Goal: Transaction & Acquisition: Book appointment/travel/reservation

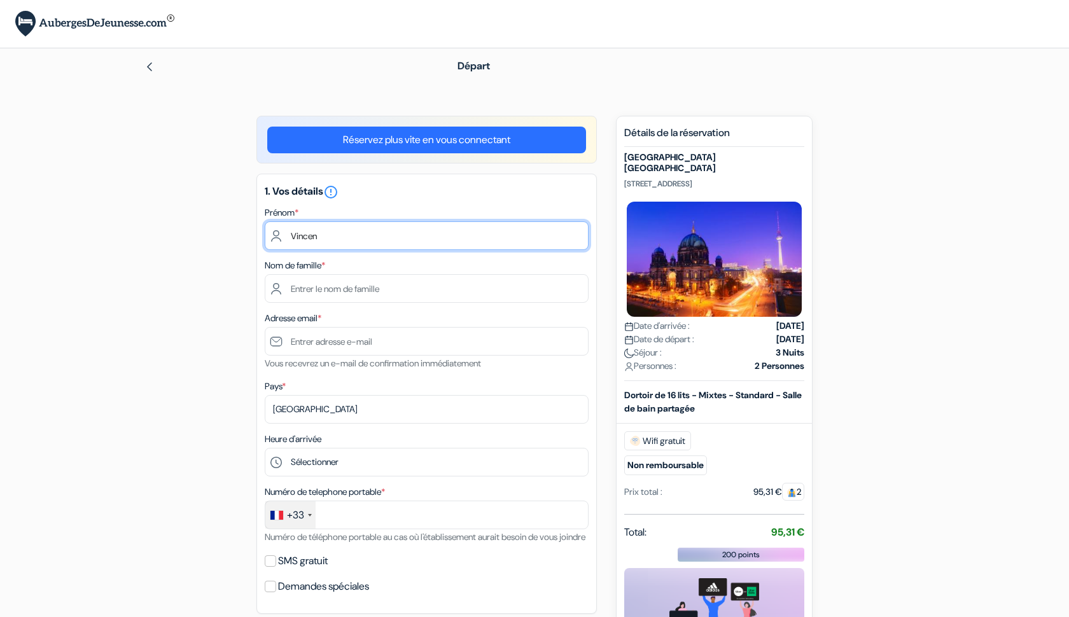
type input "Vincent"
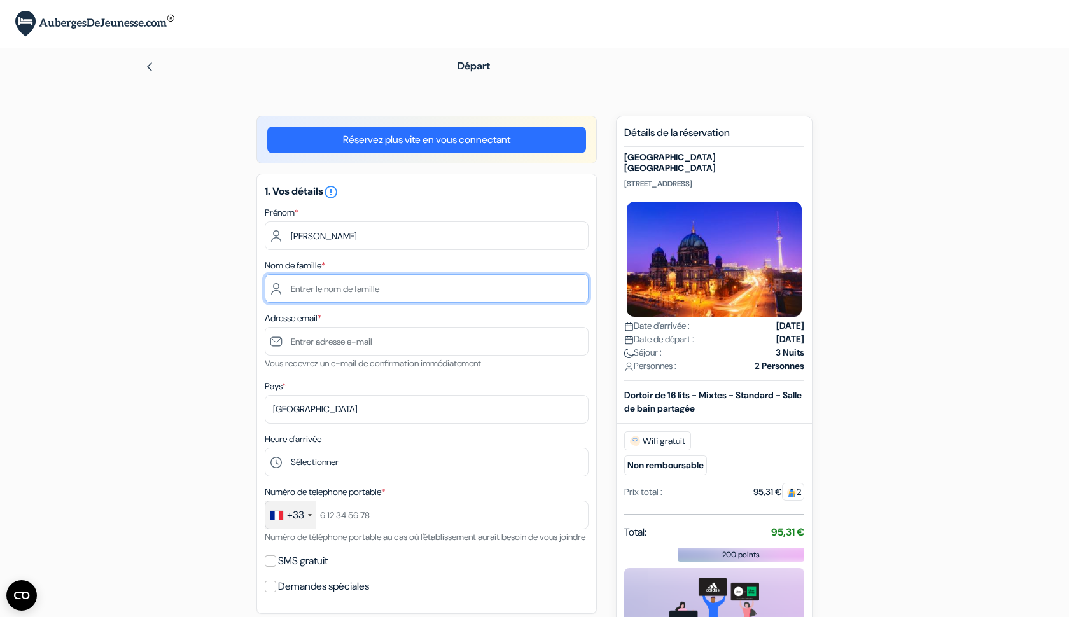
type input "Brouté"
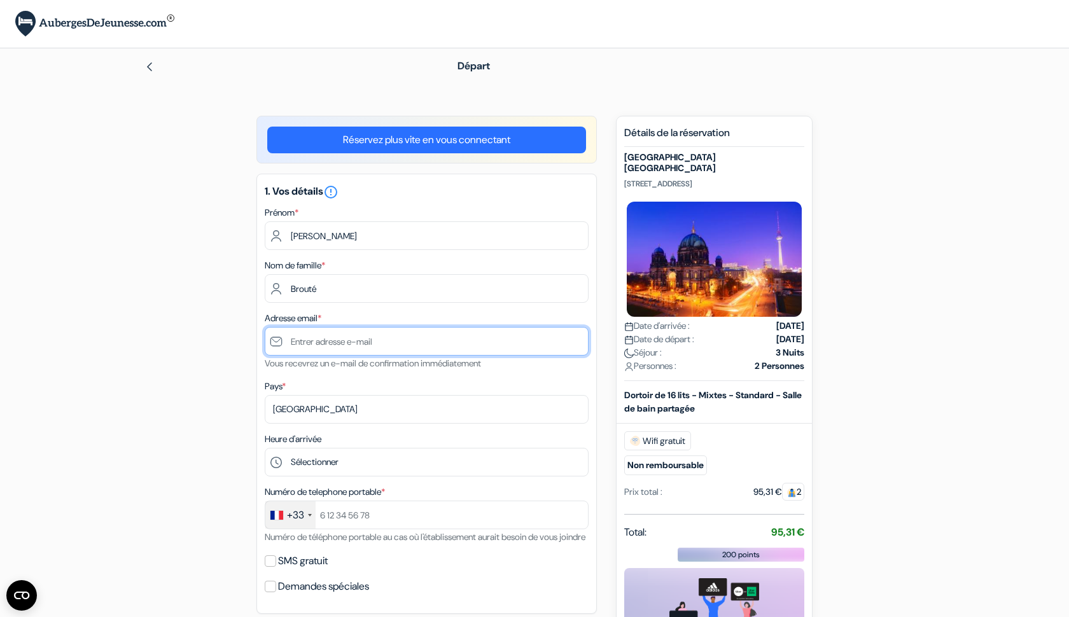
type input "[EMAIL_ADDRESS][DOMAIN_NAME]"
type input "Vincent"
click at [181, 328] on div "add_box St Christopher's Inn Alexanderplatz Berlin Rosa-Luxemburg-Straße 41, Be…" at bounding box center [535, 604] width 840 height 977
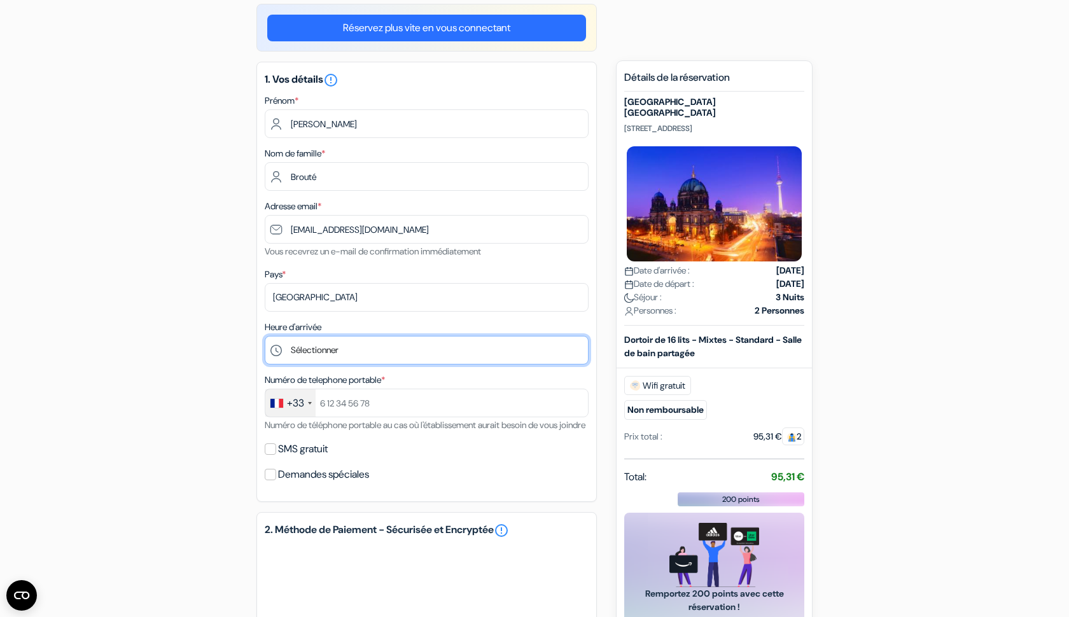
scroll to position [144, 0]
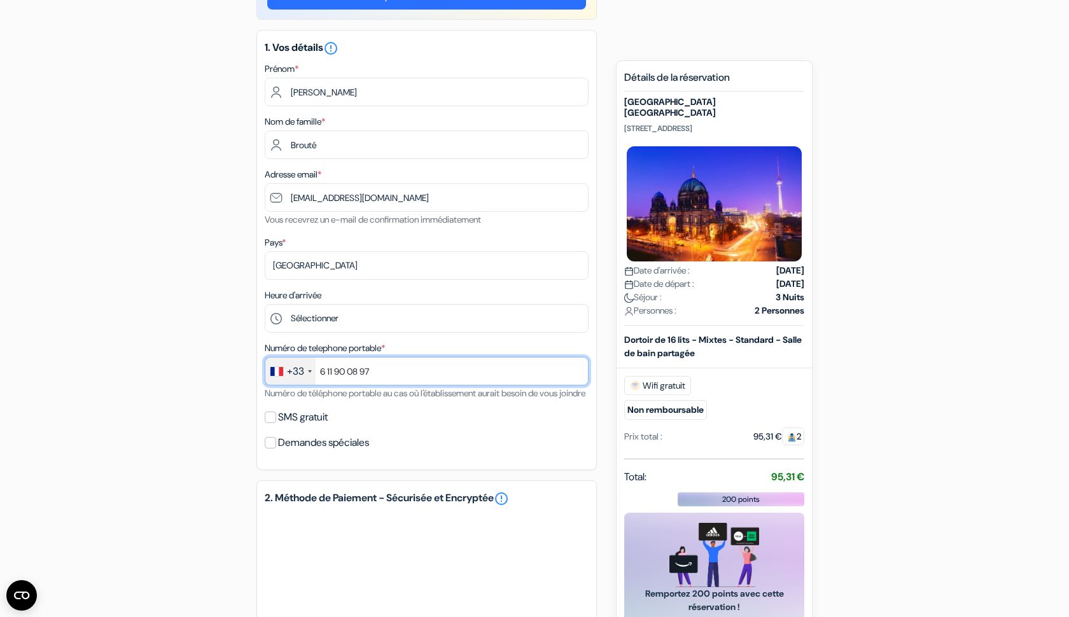
type input "6 11 90 08 97"
click at [179, 452] on div "add_box St Christopher's Inn Alexanderplatz Berlin Rosa-Luxemburg-Straße 41, Be…" at bounding box center [535, 436] width 840 height 929
click at [270, 423] on input "SMS gratuit" at bounding box center [270, 417] width 11 height 11
checkbox input "true"
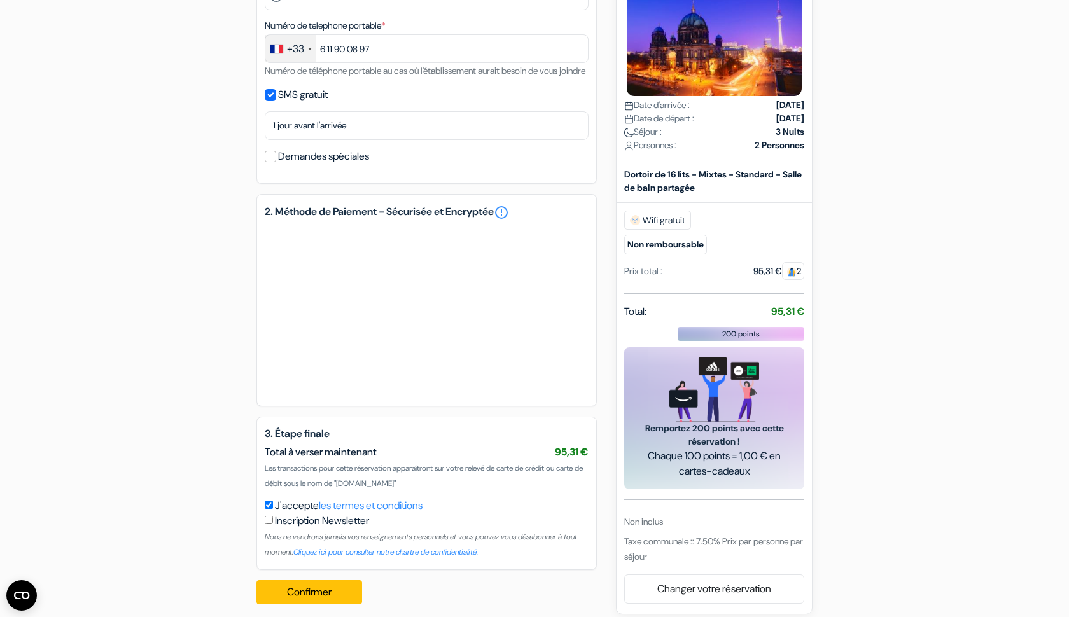
scroll to position [457, 0]
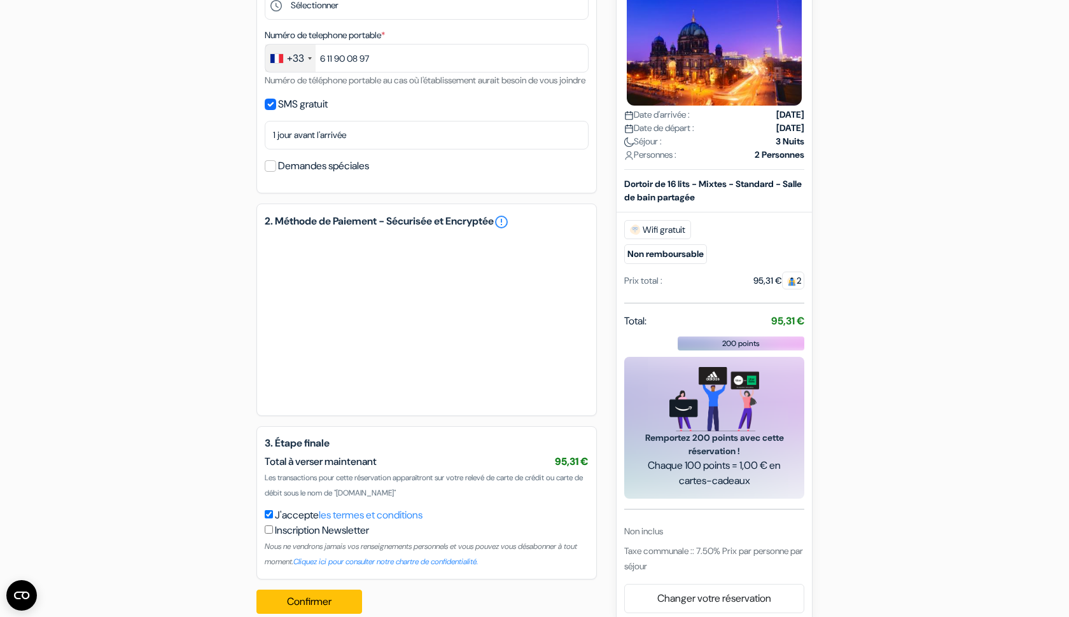
click at [235, 304] on div "add_box St Christopher's Inn Alexanderplatz Berlin Rosa-Luxemburg-Straße 41, Be…" at bounding box center [535, 141] width 840 height 965
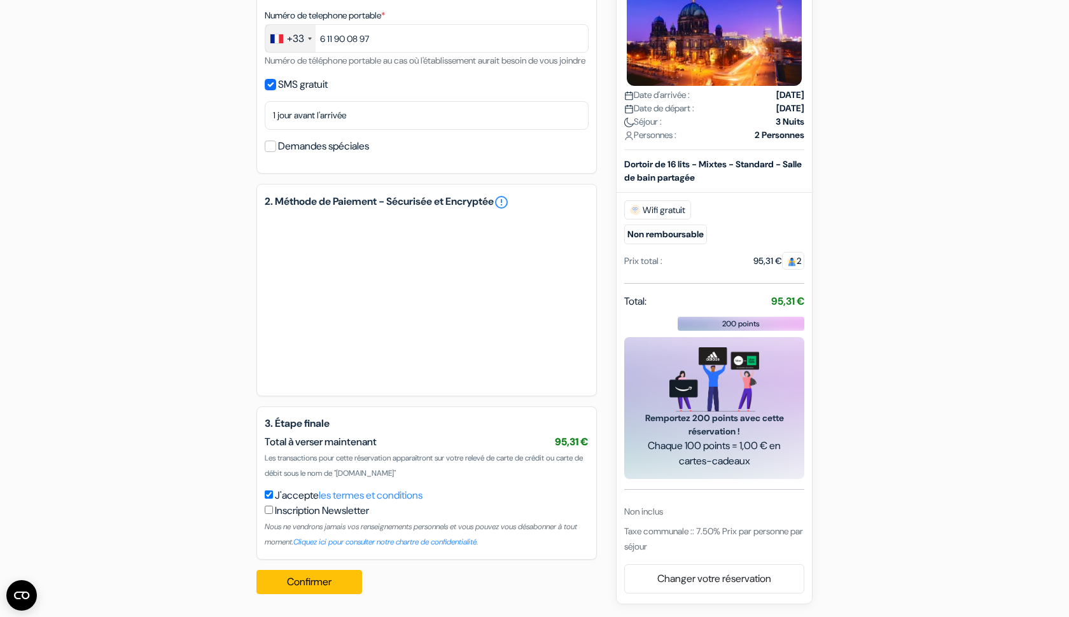
scroll to position [492, 0]
click at [269, 498] on input "J'accepte les termes et conditions" at bounding box center [269, 495] width 8 height 8
checkbox input "true"
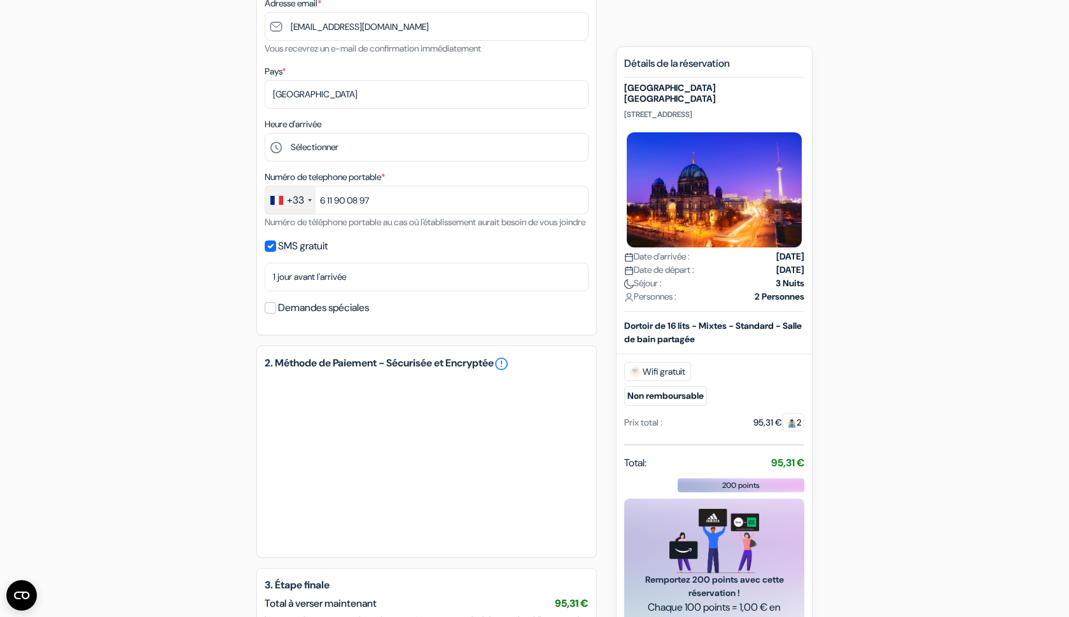
scroll to position [314, 0]
click at [273, 314] on input "Demandes spéciales" at bounding box center [270, 308] width 11 height 11
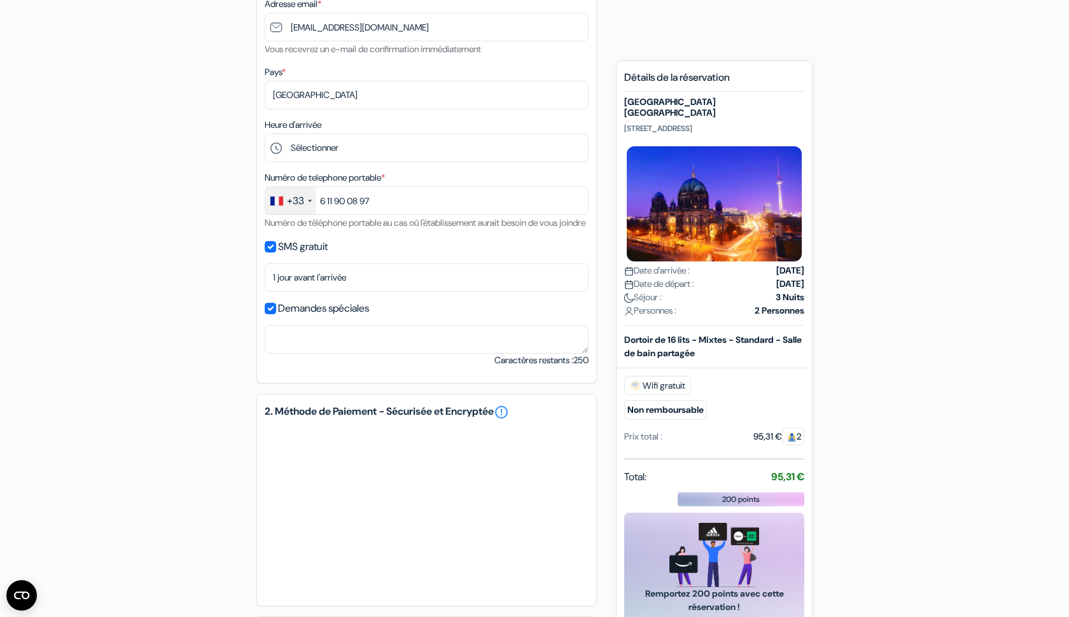
click at [272, 314] on input "Demandes spéciales" at bounding box center [270, 308] width 11 height 11
checkbox input "false"
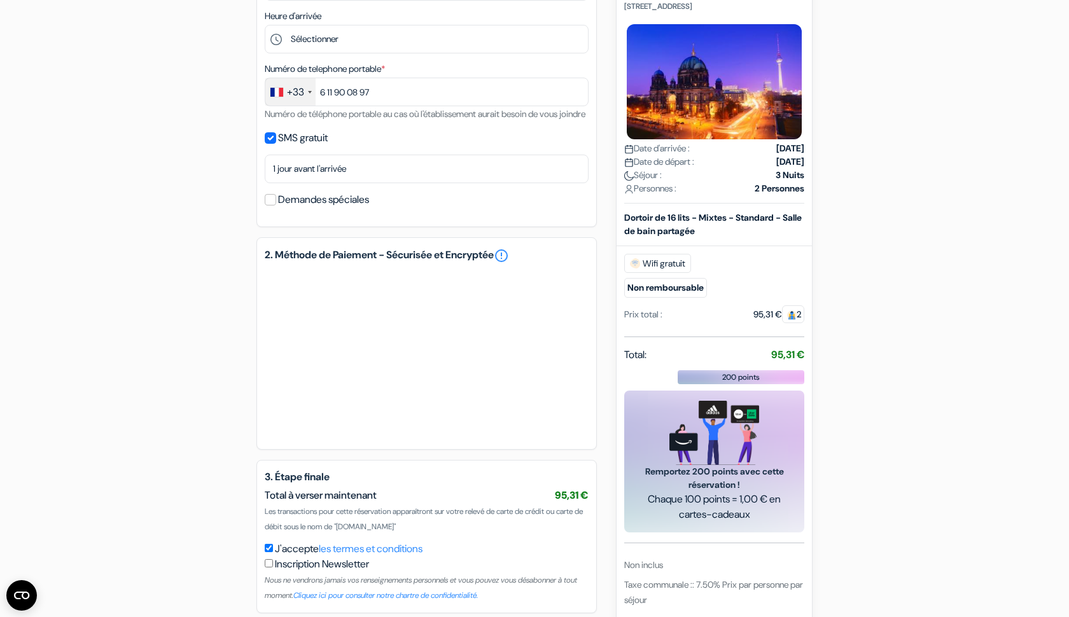
scroll to position [444, 0]
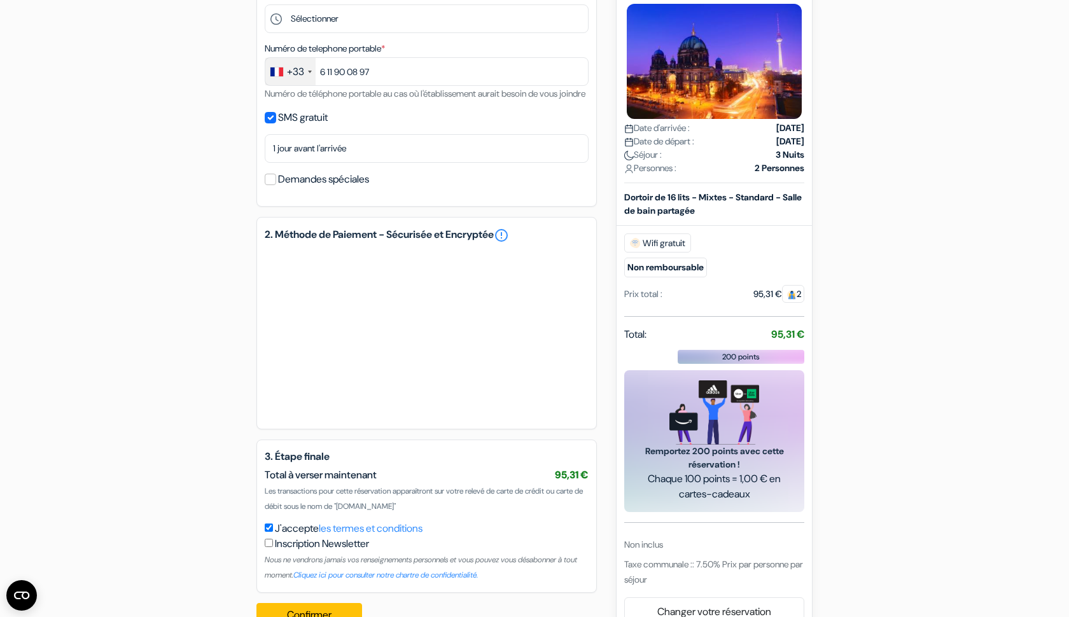
click at [423, 1] on div "Heure d'arrivée Sélectionner 1:00 2:00 3:00 4:00 5:00 6:00 7:00 8:00 9:00 10:00…" at bounding box center [427, 10] width 324 height 45
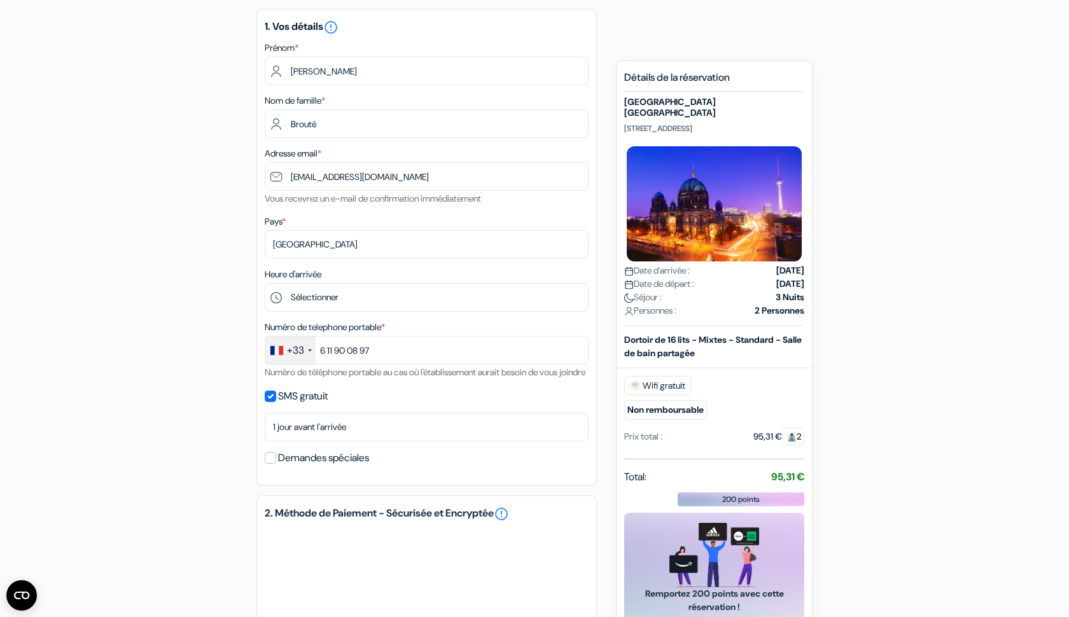
scroll to position [173, 0]
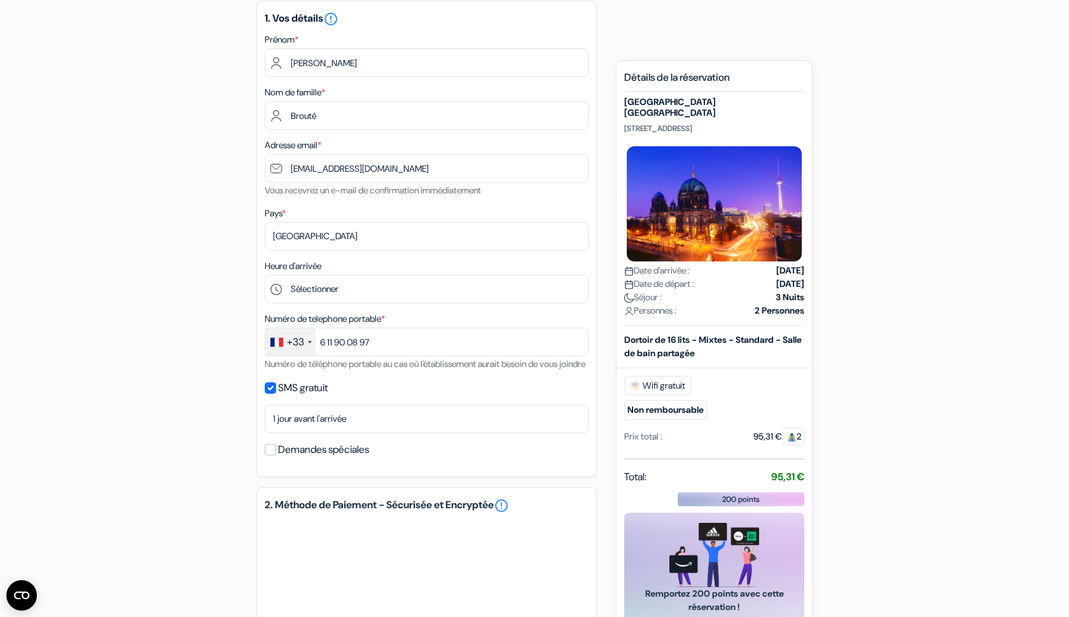
drag, startPoint x: 784, startPoint y: 127, endPoint x: 625, endPoint y: 128, distance: 159.1
click at [625, 128] on p "Rosa-Luxemburg-Straße 41, Berlin, Allemagne" at bounding box center [714, 128] width 180 height 10
copy p "Rosa-Luxemburg-Straße 41, Berlin, Allemagne"
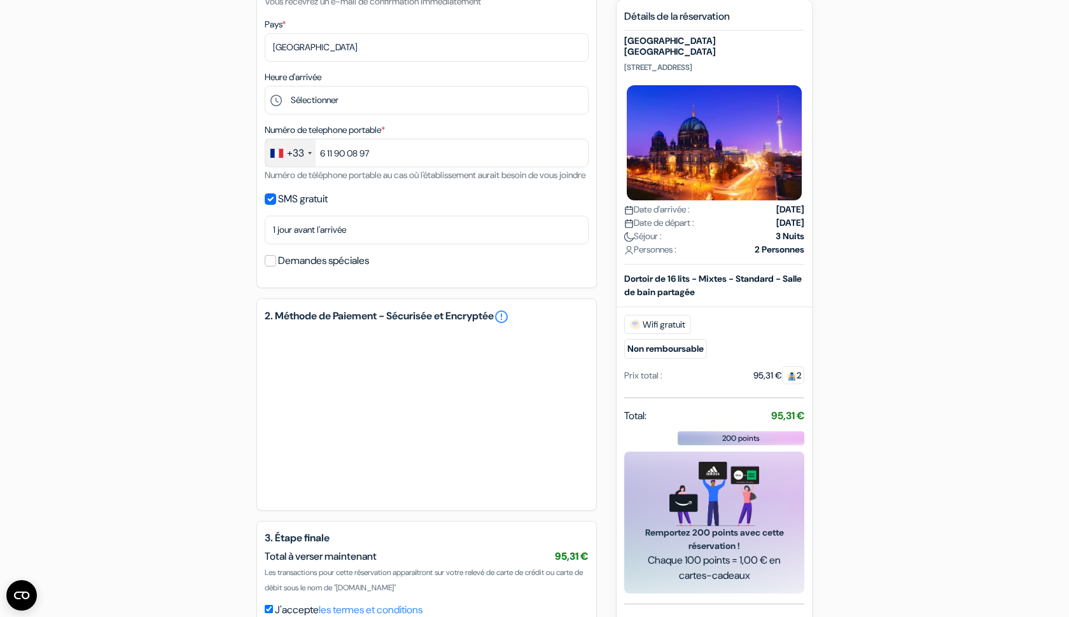
scroll to position [339, 0]
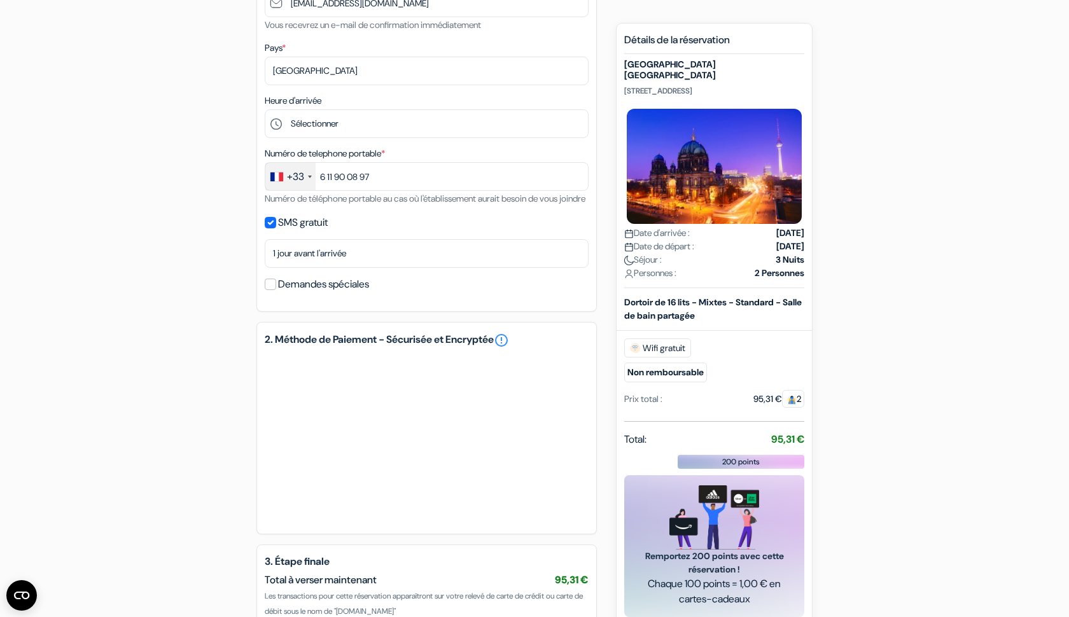
click at [272, 228] on input "SMS gratuit" at bounding box center [270, 222] width 11 height 11
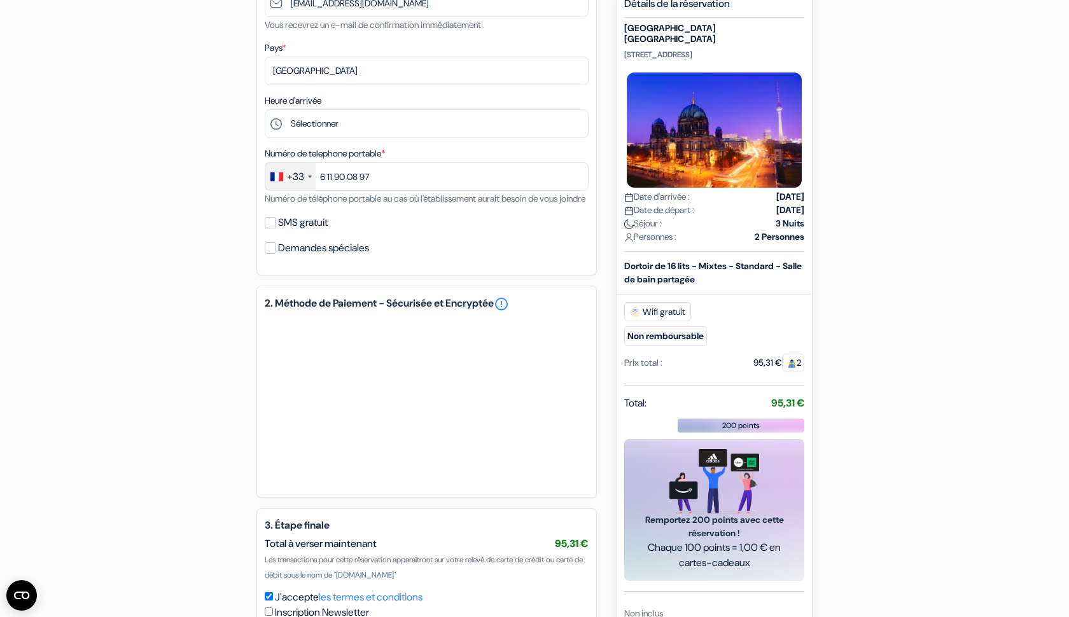
scroll to position [326, 0]
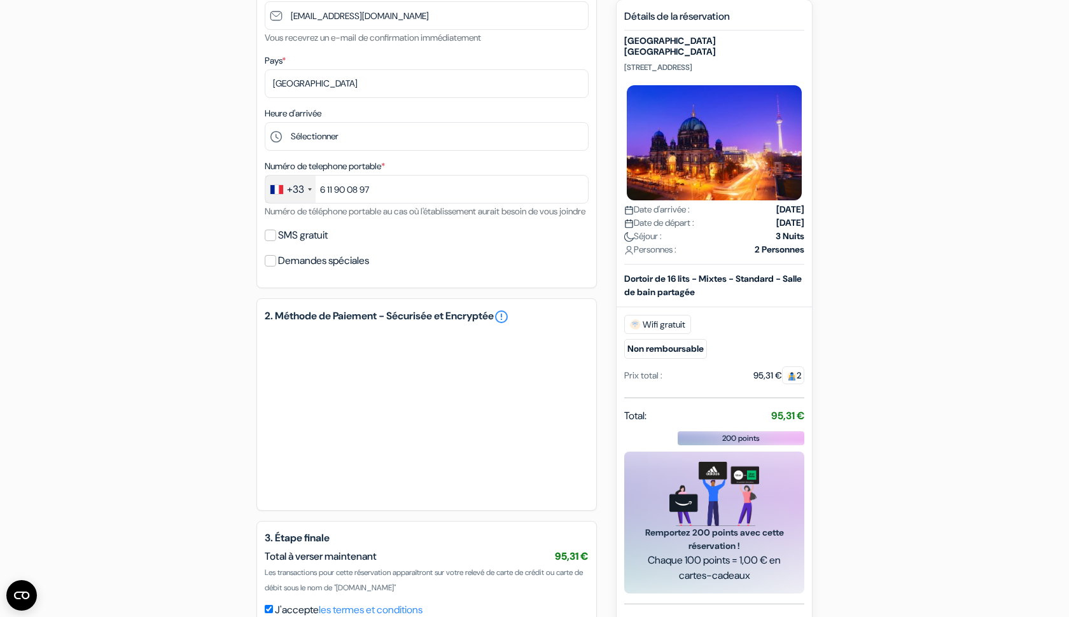
click at [275, 241] on input "SMS gratuit" at bounding box center [270, 235] width 11 height 11
checkbox input "true"
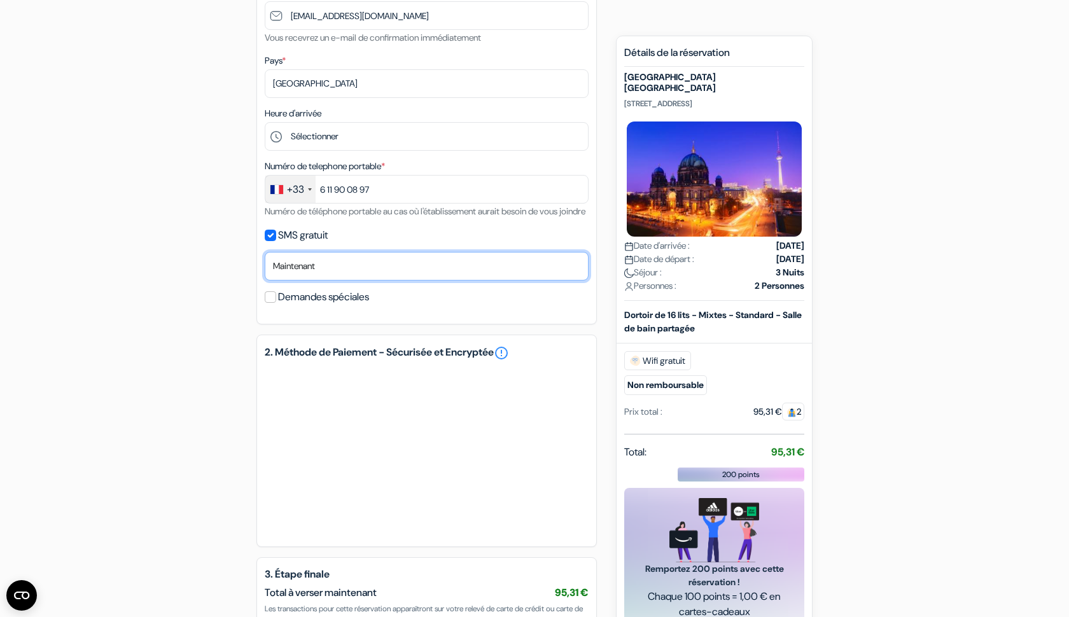
select select "1"
click at [272, 303] on input "Demandes spéciales" at bounding box center [270, 296] width 11 height 11
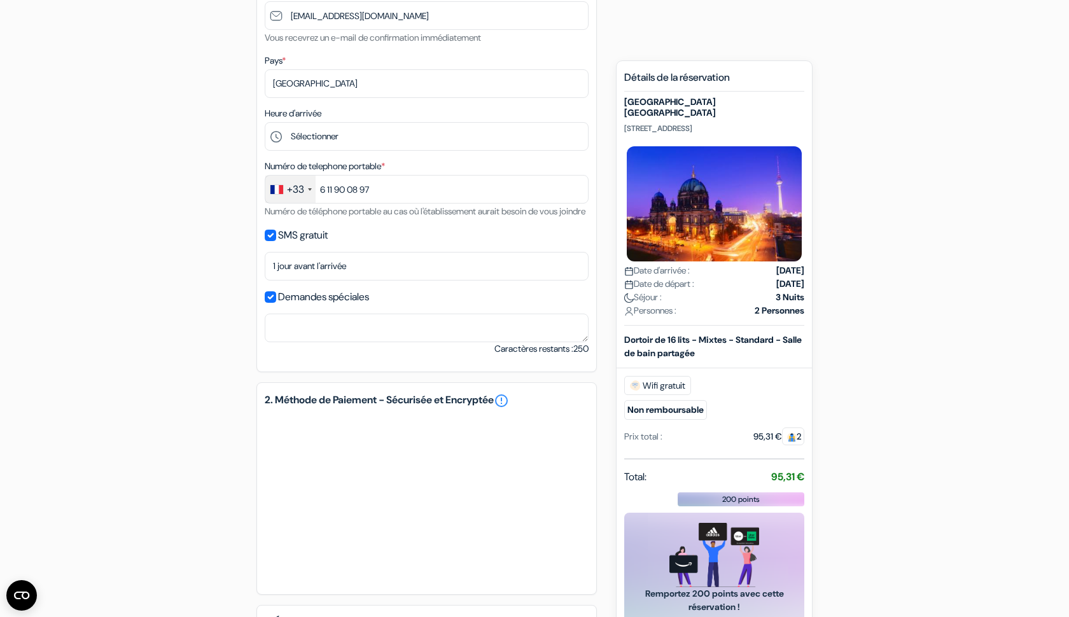
click at [265, 303] on input "Demandes spéciales" at bounding box center [270, 296] width 11 height 11
checkbox input "false"
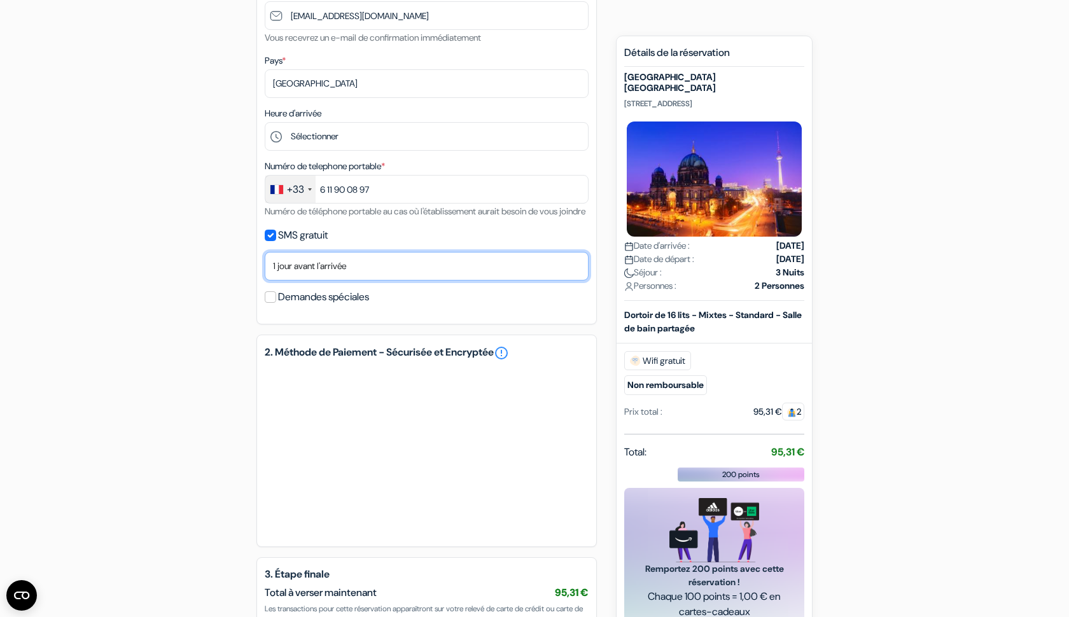
select select "0"
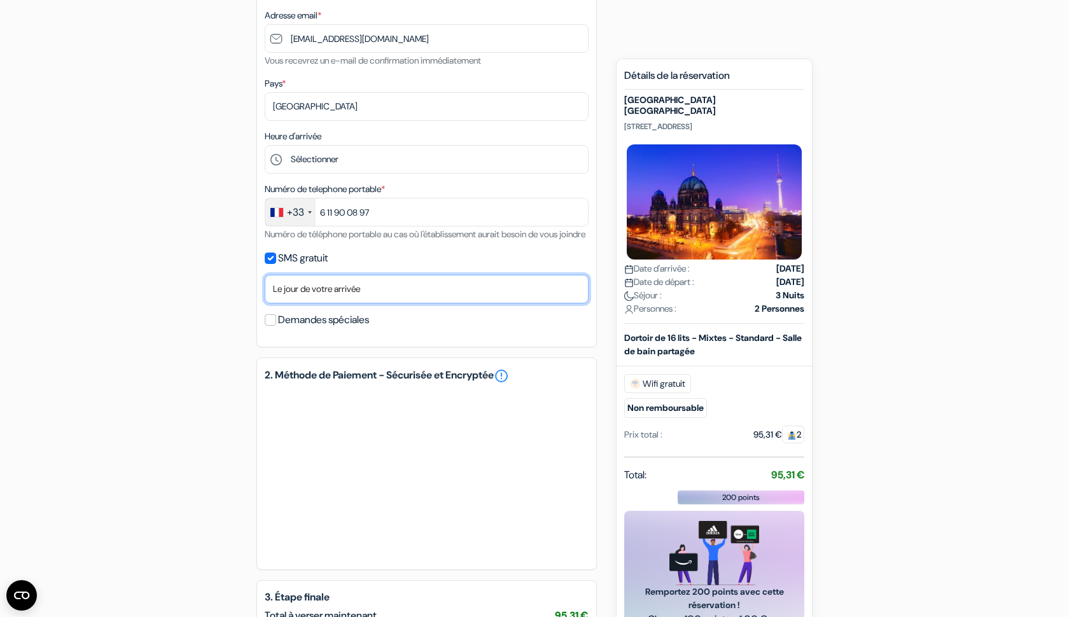
scroll to position [286, 0]
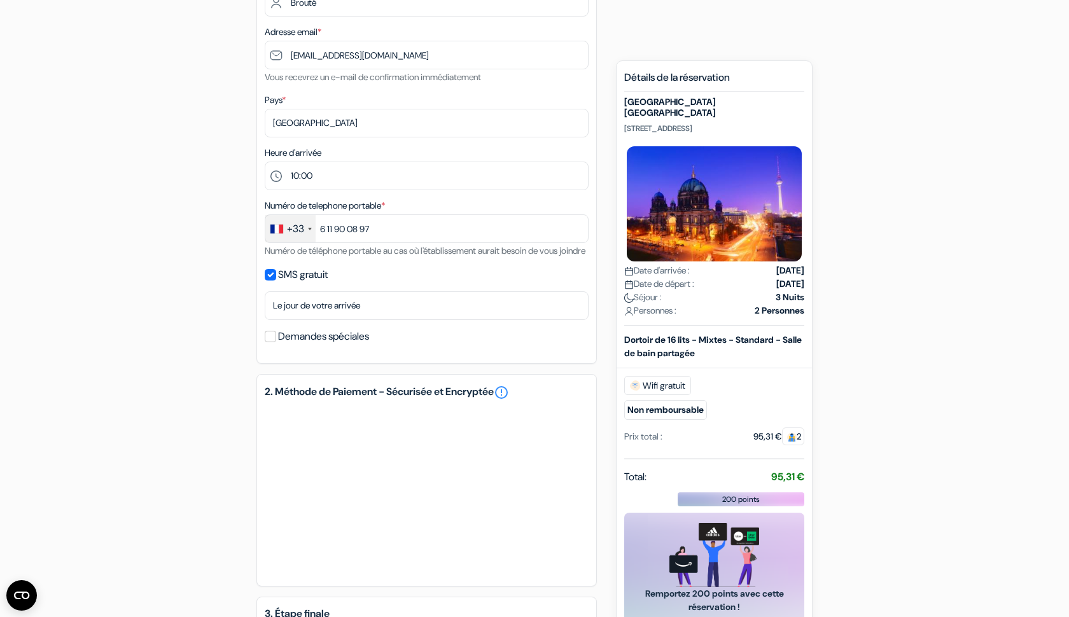
click at [168, 265] on div "add_box St Christopher's Inn Alexanderplatz Berlin Rosa-Luxemburg-Straße 41, Be…" at bounding box center [535, 311] width 840 height 965
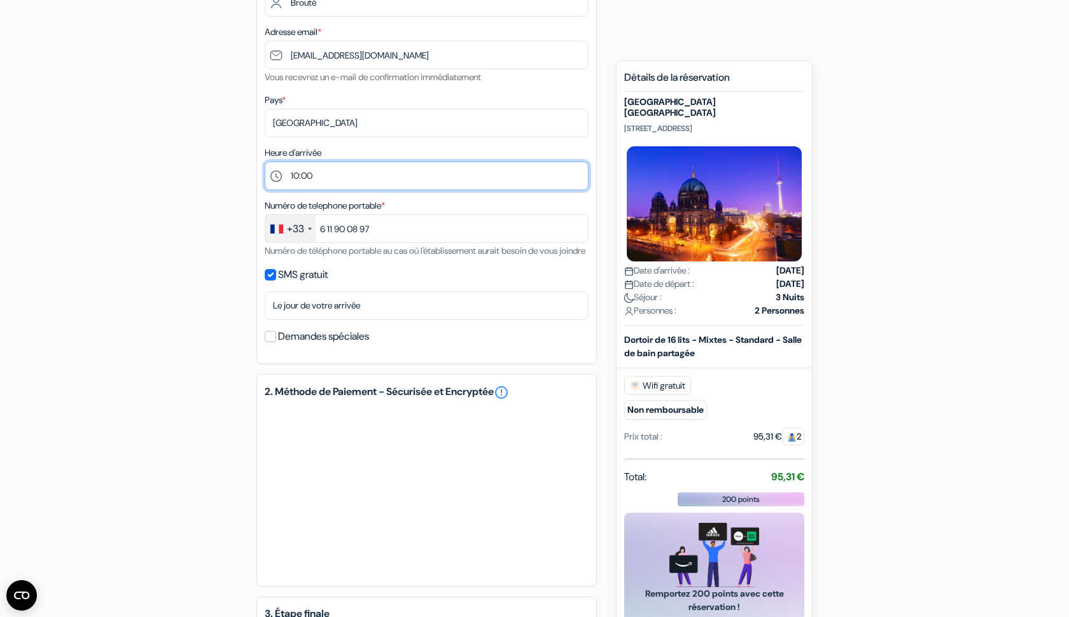
select select "11"
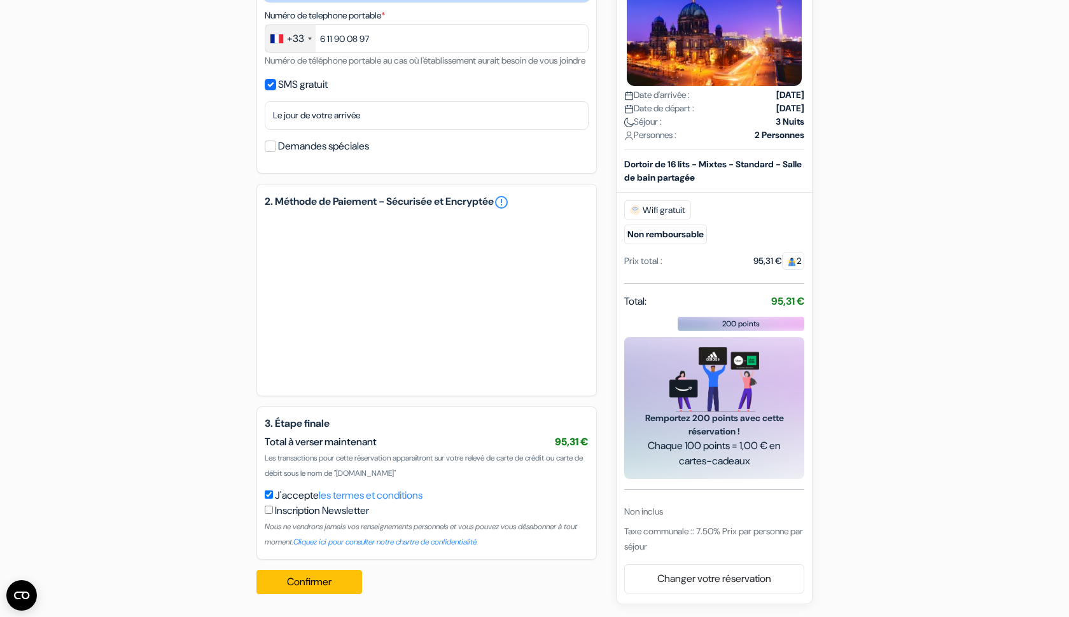
scroll to position [492, 0]
click at [214, 307] on div "add_box St Christopher's Inn Alexanderplatz Berlin Rosa-Luxemburg-Straße 41, Be…" at bounding box center [535, 121] width 840 height 965
click at [321, 575] on button "Confirmer Loading..." at bounding box center [309, 582] width 106 height 24
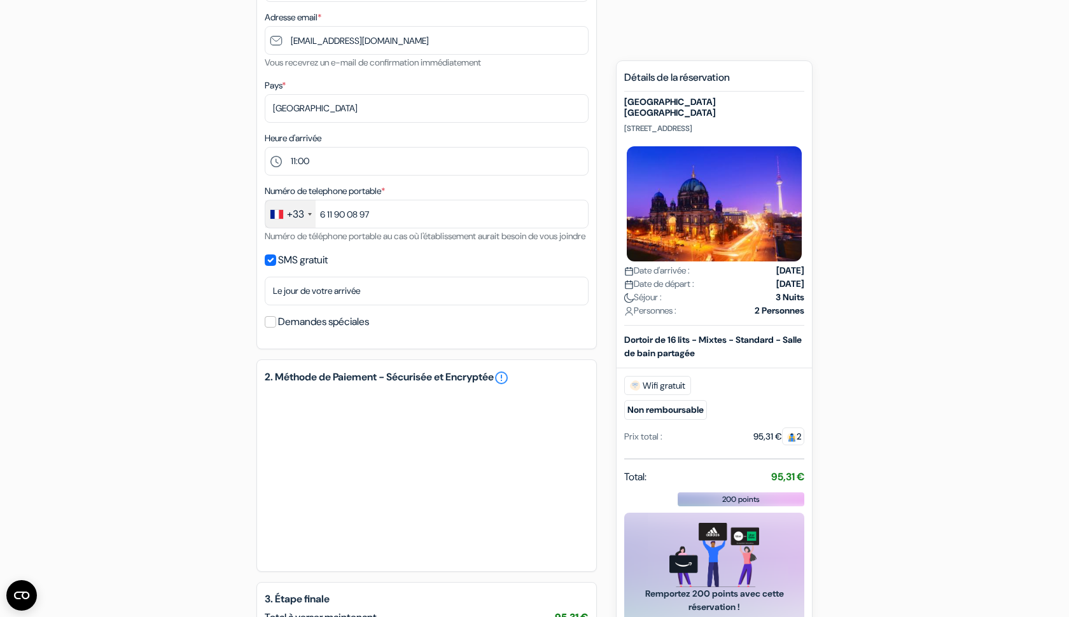
scroll to position [223, 0]
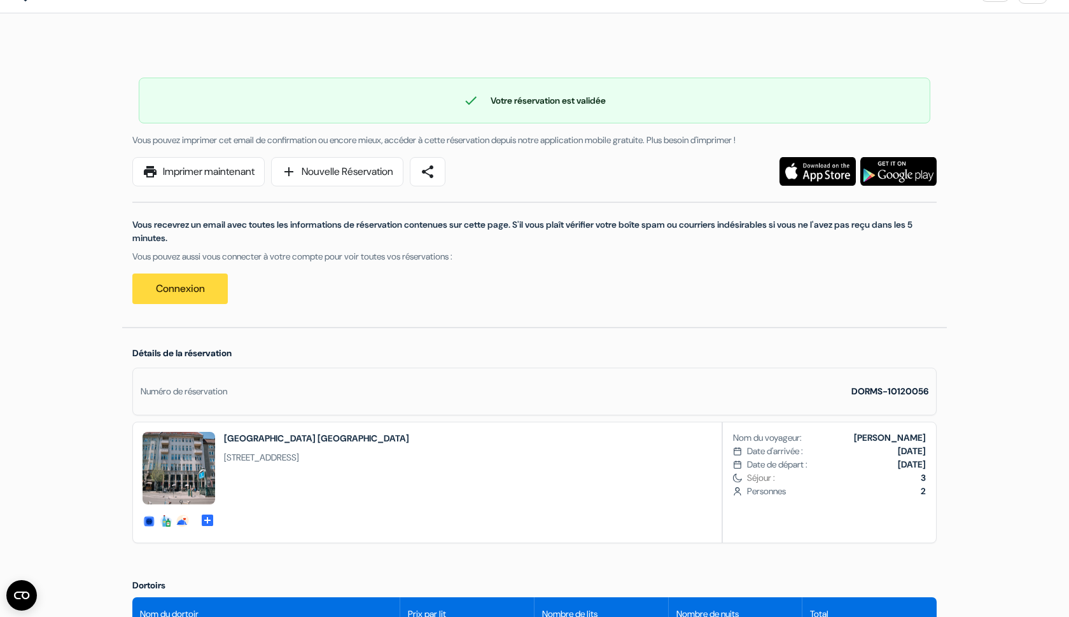
scroll to position [38, 0]
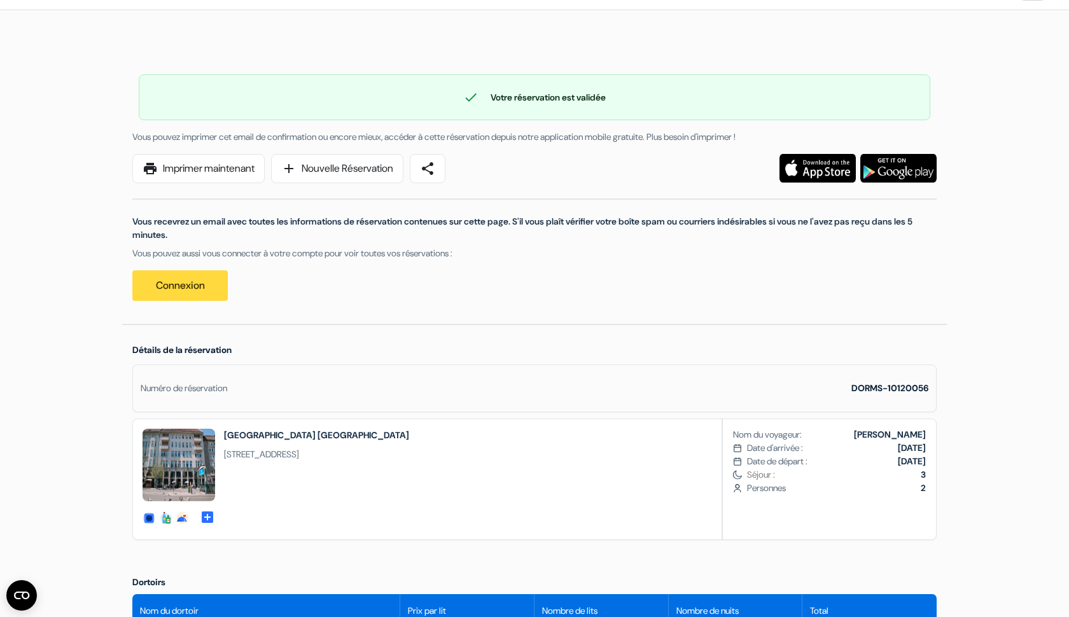
drag, startPoint x: 223, startPoint y: 455, endPoint x: 448, endPoint y: 451, distance: 225.3
click at [448, 451] on div "private-rooms-details social-fun food" at bounding box center [534, 480] width 804 height 122
copy span "[STREET_ADDRESS]"
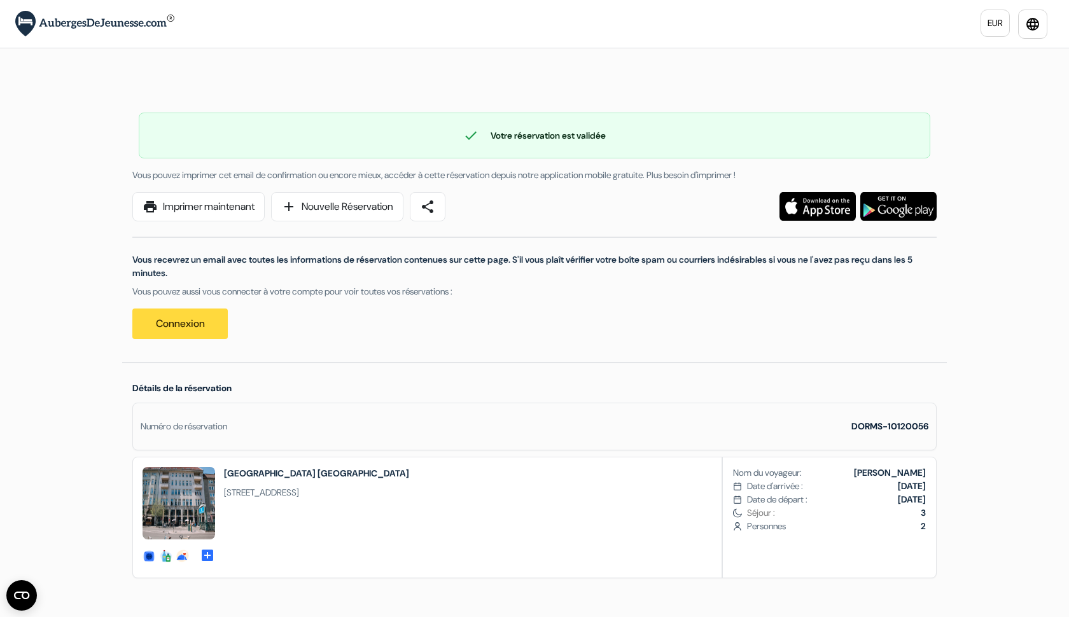
scroll to position [0, 0]
click at [199, 215] on link "print Imprimer maintenant" at bounding box center [198, 206] width 132 height 29
click at [219, 207] on link "print Imprimer maintenant" at bounding box center [198, 206] width 132 height 29
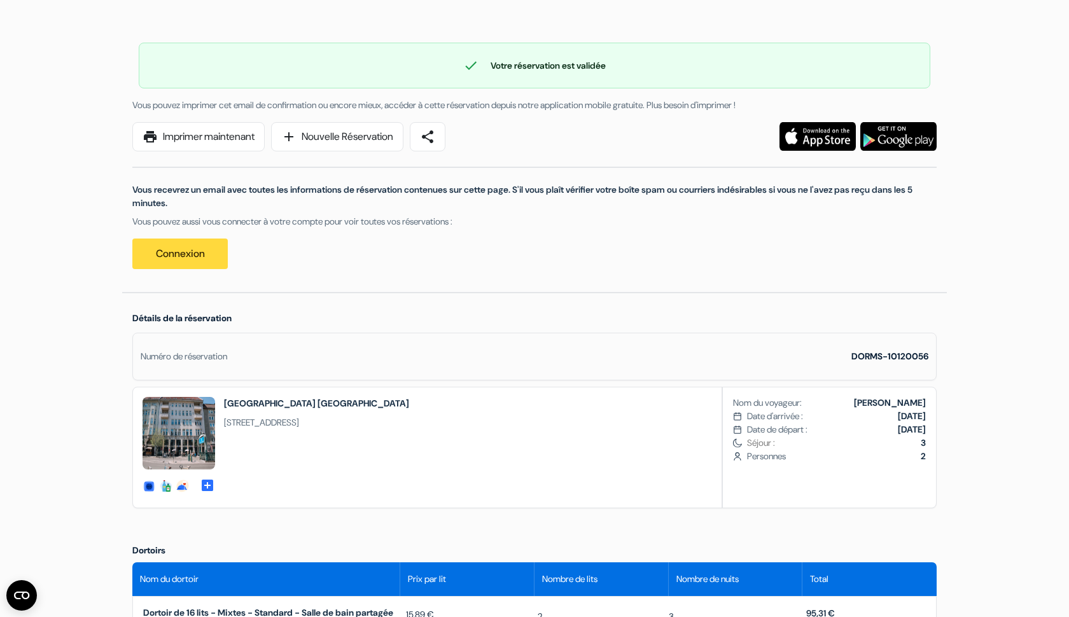
click at [211, 358] on div "Numéro de réservation" at bounding box center [184, 356] width 87 height 13
click at [871, 353] on strong "DORMS-10120056" at bounding box center [890, 356] width 77 height 11
click at [773, 290] on div "check Votre réservation est validée Numéro de réservation: DORMS-10120056 Vous …" at bounding box center [534, 149] width 825 height 285
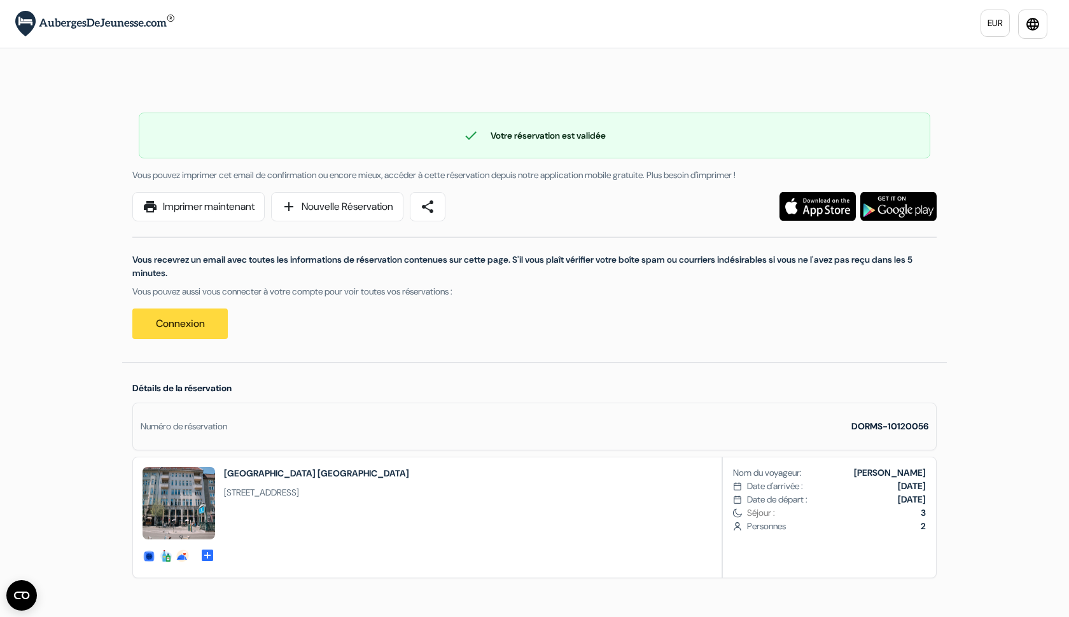
scroll to position [0, 0]
